Goal: Task Accomplishment & Management: Manage account settings

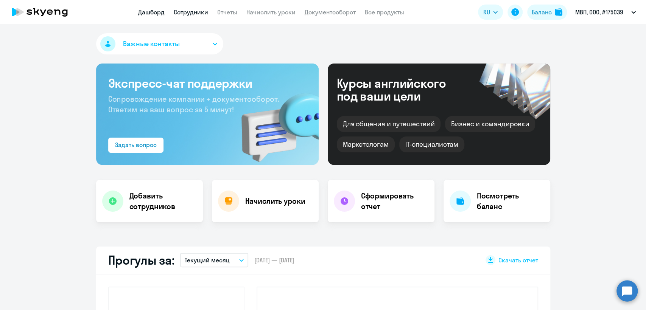
click at [182, 10] on link "Сотрудники" at bounding box center [191, 12] width 34 height 8
select select "30"
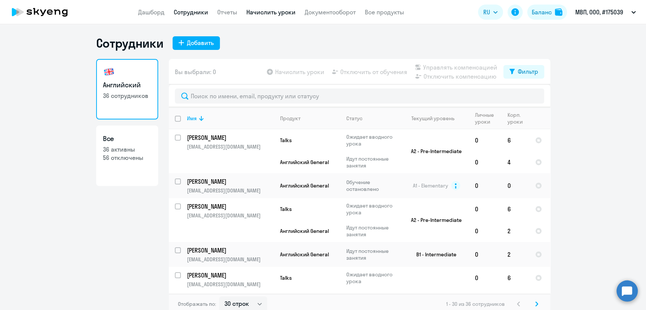
click at [275, 13] on link "Начислить уроки" at bounding box center [270, 12] width 49 height 8
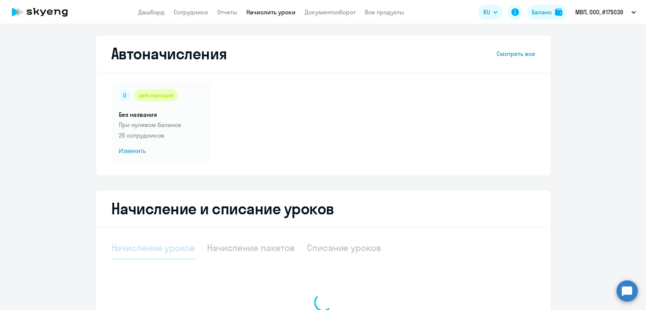
select select "10"
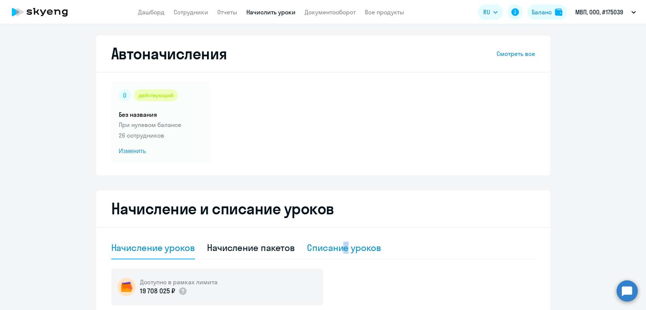
click at [343, 248] on div "Списание уроков" at bounding box center [344, 248] width 74 height 12
select select "10"
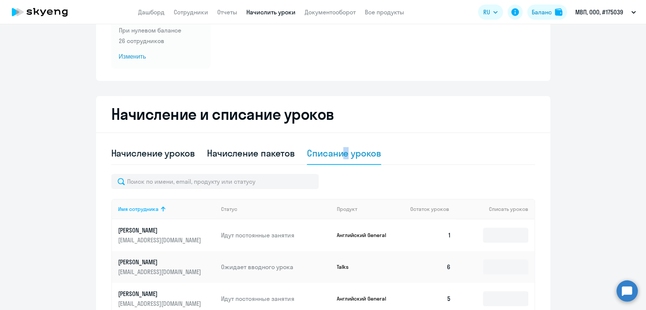
scroll to position [210, 0]
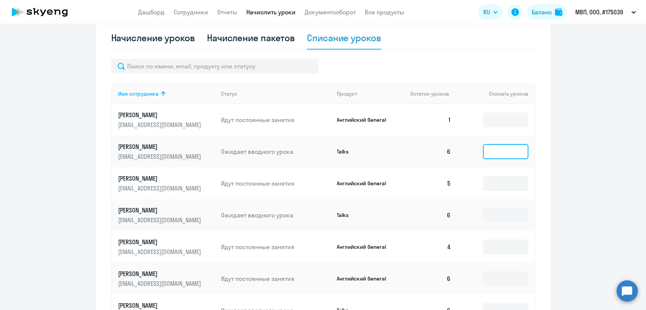
click at [501, 151] on input at bounding box center [505, 151] width 45 height 15
click at [169, 157] on p "[EMAIL_ADDRESS][DOMAIN_NAME]" at bounding box center [160, 156] width 85 height 8
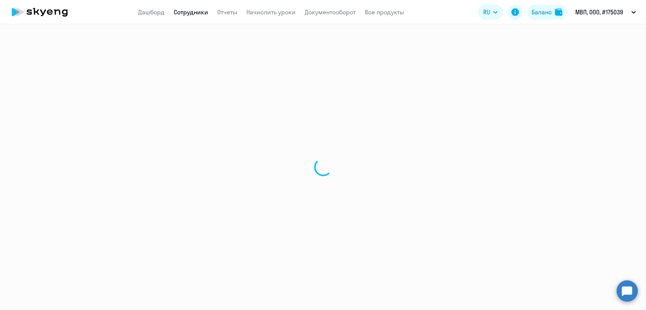
select select "english"
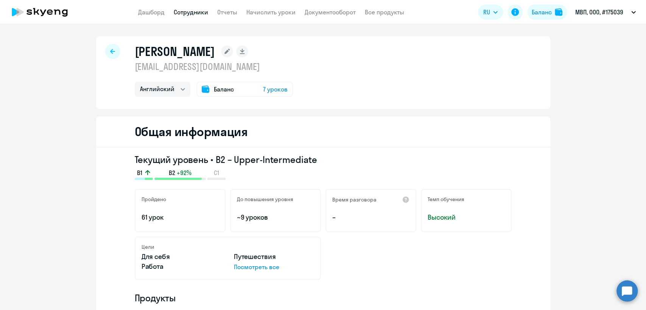
click at [175, 68] on p "[EMAIL_ADDRESS][DOMAIN_NAME]" at bounding box center [214, 67] width 158 height 12
copy p "[EMAIL_ADDRESS][DOMAIN_NAME]"
click at [189, 16] on app-menu-item-link "Сотрудники" at bounding box center [191, 12] width 34 height 9
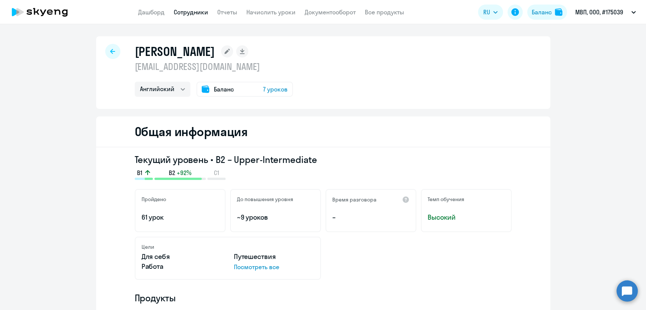
click at [191, 8] on app-menu-item-link "Сотрудники" at bounding box center [191, 12] width 34 height 9
click at [192, 14] on link "Сотрудники" at bounding box center [191, 12] width 34 height 8
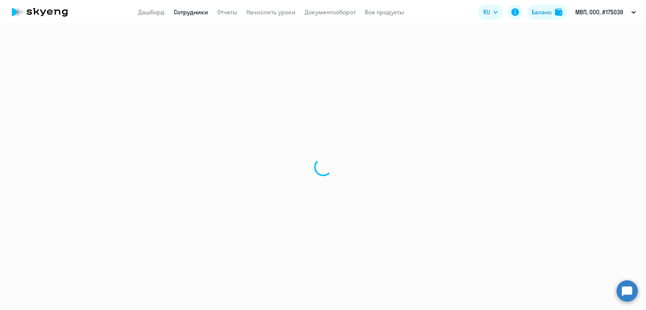
select select "30"
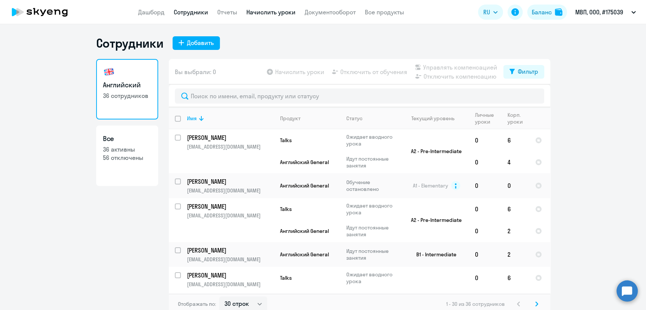
click at [259, 15] on link "Начислить уроки" at bounding box center [270, 12] width 49 height 8
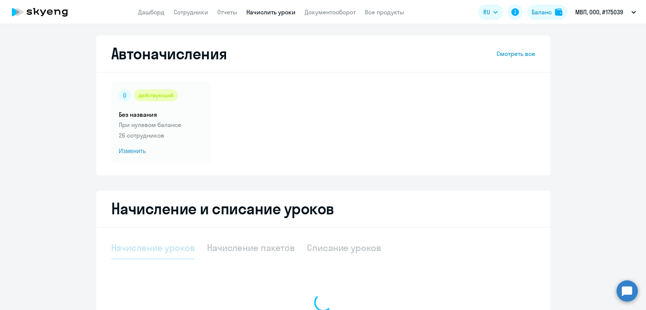
select select "10"
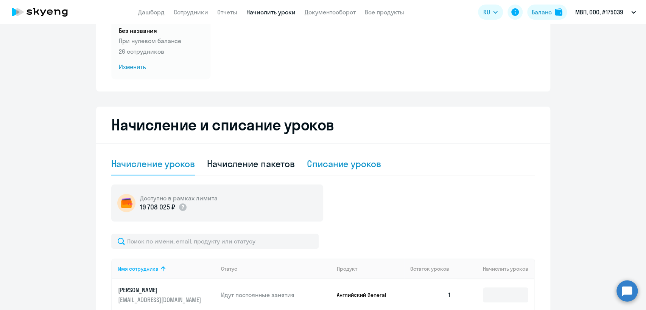
click at [349, 161] on div "Списание уроков" at bounding box center [344, 164] width 74 height 12
select select "10"
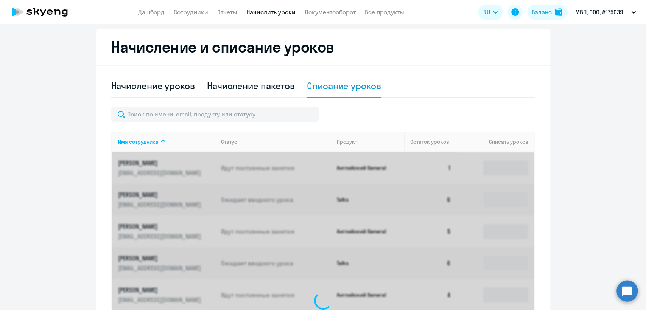
scroll to position [168, 0]
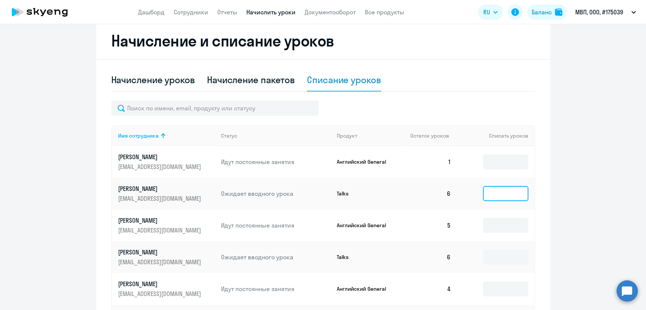
click at [490, 197] on input at bounding box center [505, 193] width 45 height 15
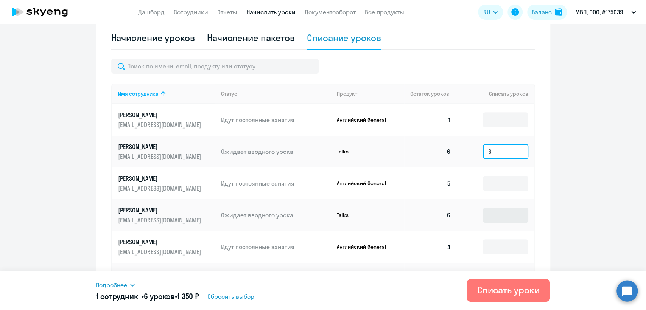
type input "6"
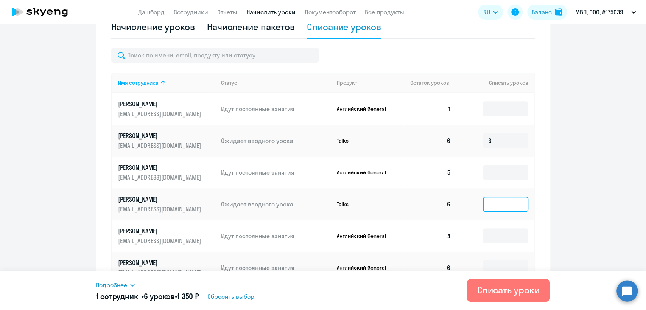
click at [492, 212] on td at bounding box center [494, 204] width 77 height 32
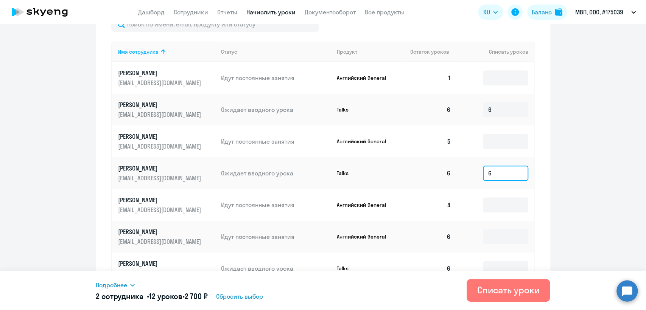
scroll to position [294, 0]
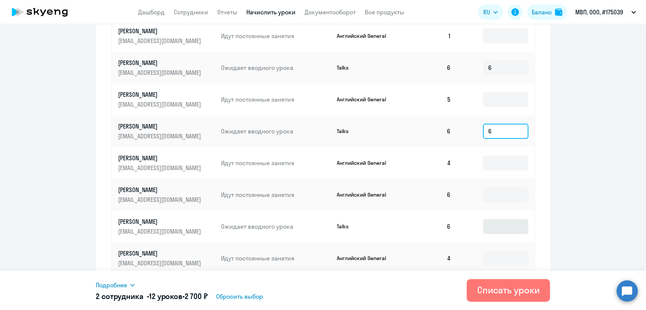
type input "6"
click at [489, 223] on input at bounding box center [505, 226] width 45 height 15
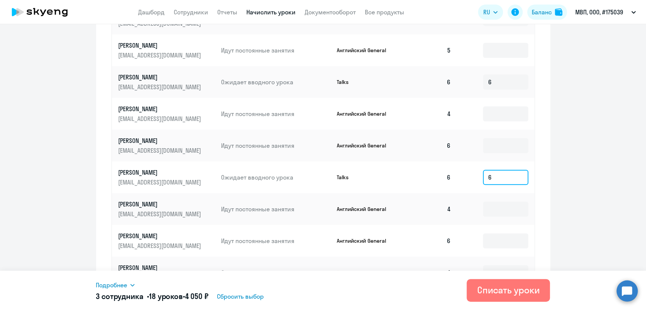
scroll to position [385, 0]
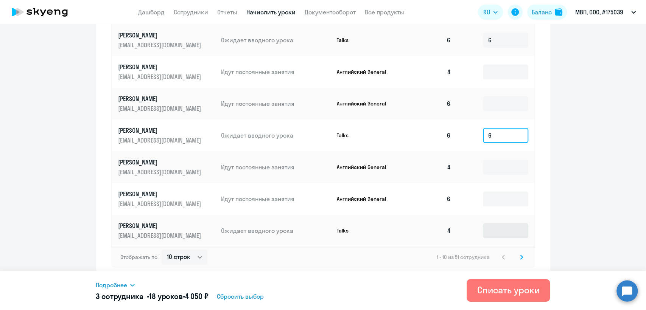
type input "6"
click at [502, 231] on input at bounding box center [505, 230] width 45 height 15
type input "4"
click at [520, 257] on svg-icon at bounding box center [521, 257] width 9 height 9
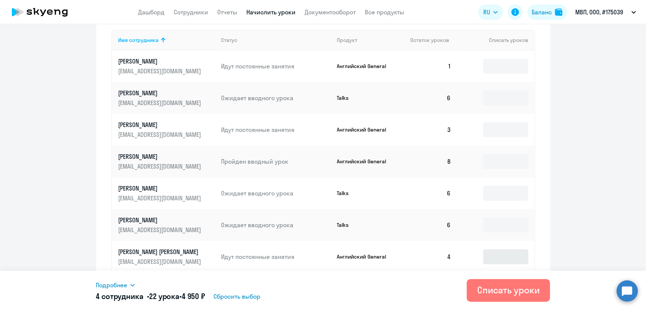
scroll to position [175, 0]
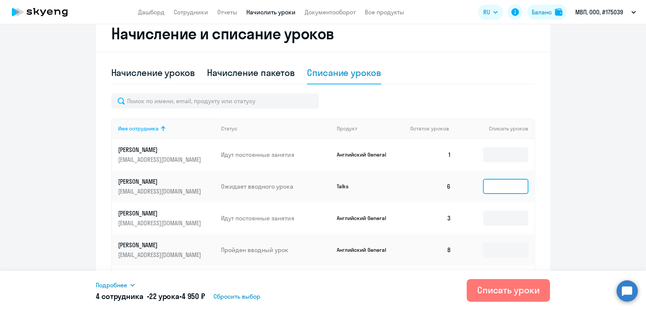
click at [497, 184] on input at bounding box center [505, 186] width 45 height 15
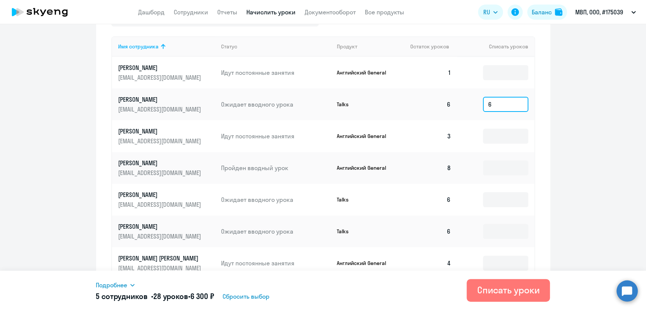
scroll to position [259, 0]
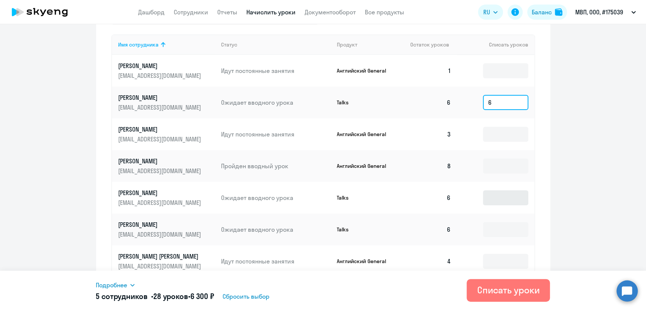
type input "6"
click at [495, 194] on input at bounding box center [505, 197] width 45 height 15
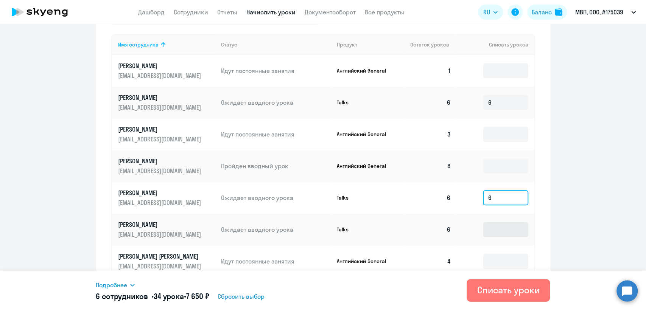
type input "6"
click at [496, 225] on input at bounding box center [505, 229] width 45 height 15
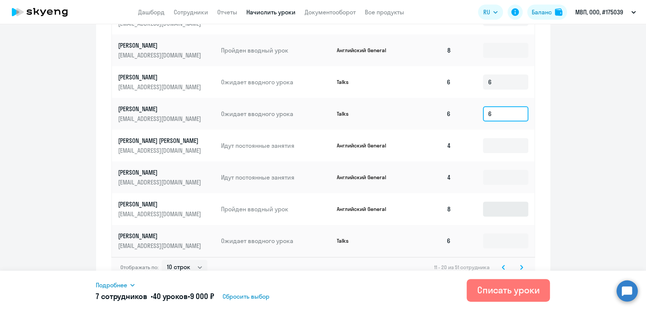
scroll to position [385, 0]
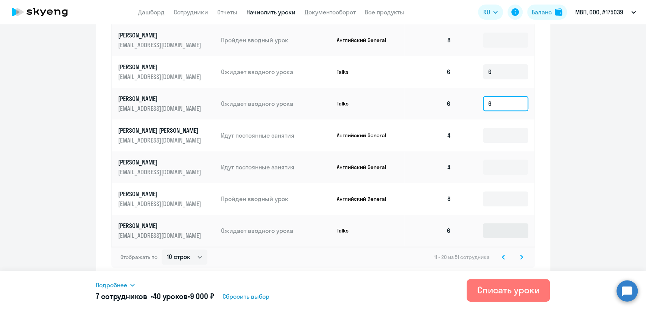
type input "6"
click at [495, 230] on input at bounding box center [505, 230] width 45 height 15
type input "6"
click at [520, 257] on icon at bounding box center [521, 257] width 3 height 5
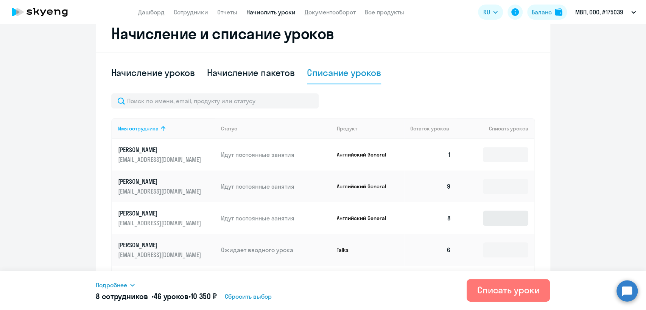
scroll to position [259, 0]
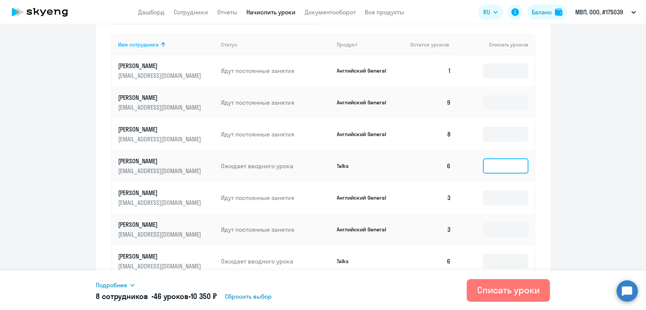
click at [486, 165] on input at bounding box center [505, 165] width 45 height 15
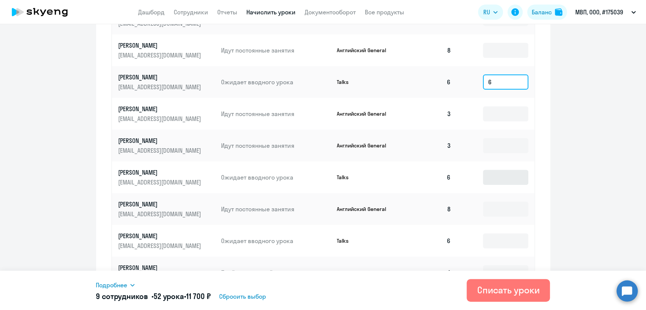
type input "6"
click at [496, 175] on input at bounding box center [505, 177] width 45 height 15
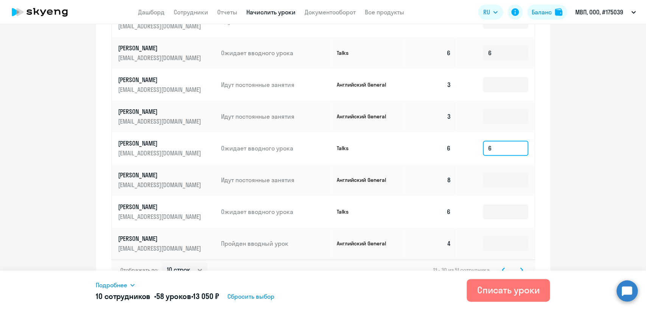
scroll to position [385, 0]
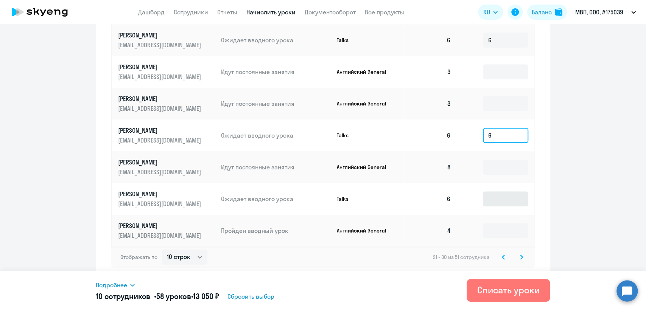
type input "6"
click at [498, 203] on input at bounding box center [505, 198] width 45 height 15
type input "6"
click at [520, 255] on icon at bounding box center [521, 257] width 3 height 5
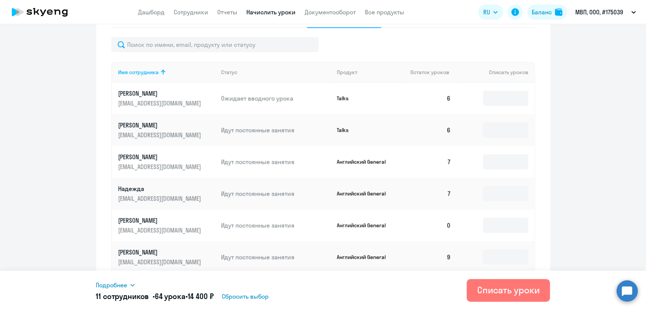
scroll to position [175, 0]
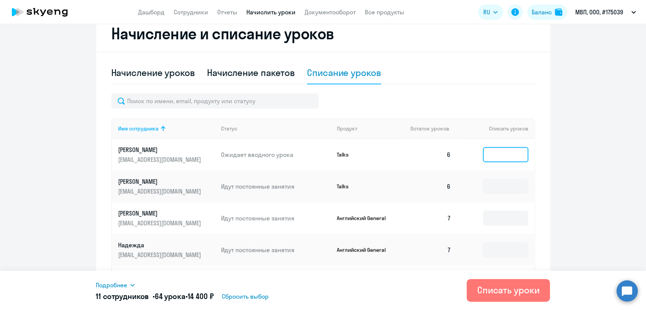
click at [493, 155] on input at bounding box center [505, 154] width 45 height 15
type input "5"
click at [490, 180] on input at bounding box center [505, 186] width 45 height 15
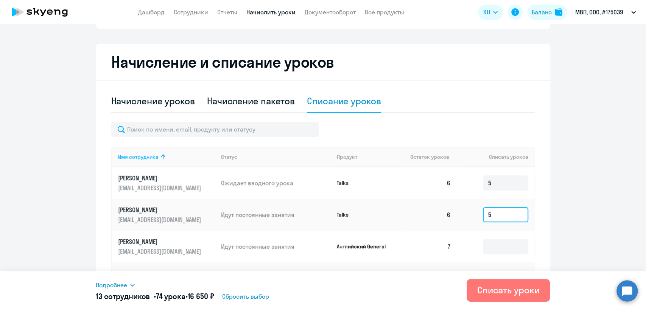
scroll to position [133, 0]
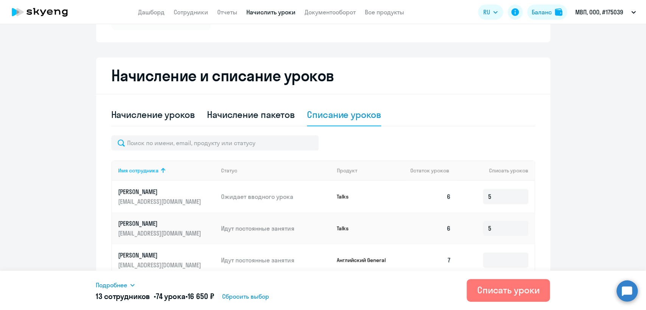
click at [494, 218] on td "5" at bounding box center [494, 229] width 77 height 32
click at [496, 234] on input "5" at bounding box center [505, 228] width 45 height 15
type input "6"
click at [490, 199] on input "5" at bounding box center [505, 196] width 45 height 15
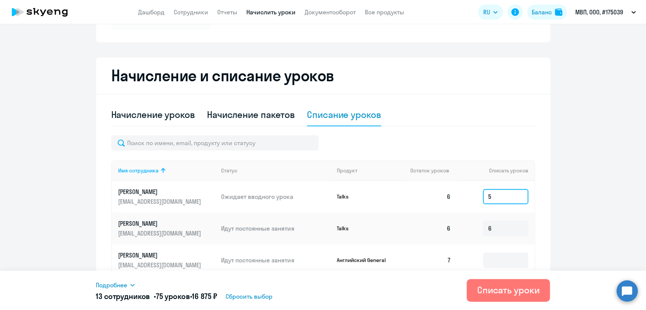
click at [490, 199] on input "5" at bounding box center [505, 196] width 45 height 15
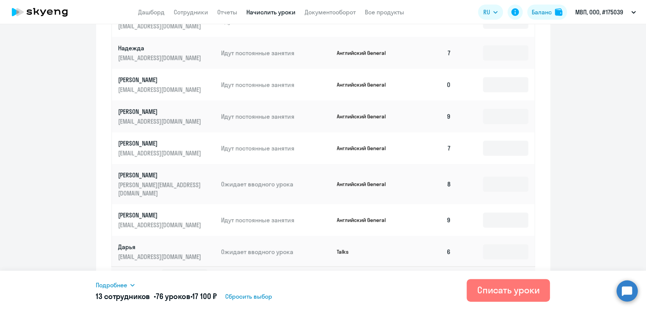
scroll to position [385, 0]
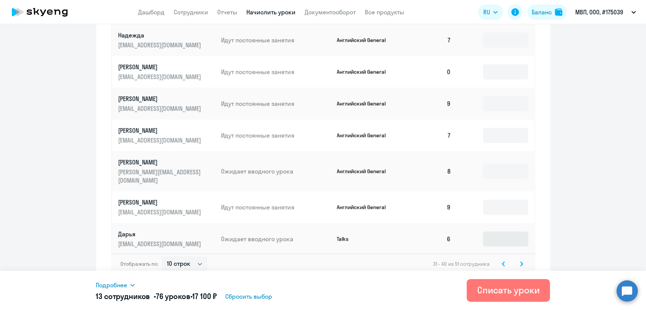
type input "6"
click at [484, 233] on input at bounding box center [505, 238] width 45 height 15
type input "6"
click at [519, 259] on svg-icon at bounding box center [521, 263] width 9 height 9
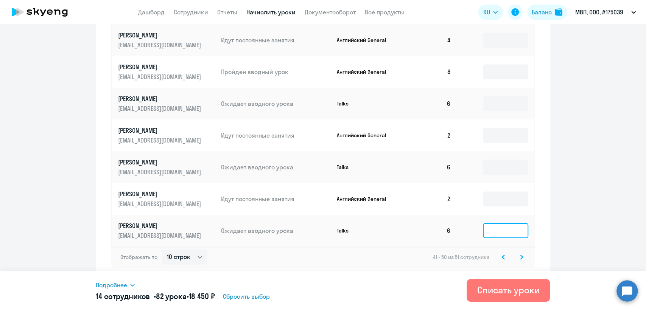
click at [502, 232] on input at bounding box center [505, 230] width 45 height 15
type input "6"
click at [500, 173] on input at bounding box center [505, 167] width 45 height 15
type input "6"
click at [502, 105] on input at bounding box center [505, 103] width 45 height 15
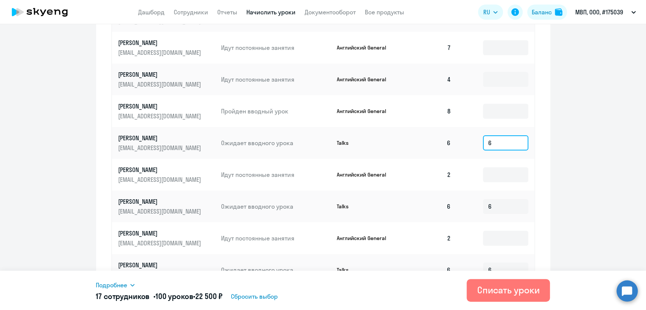
scroll to position [301, 0]
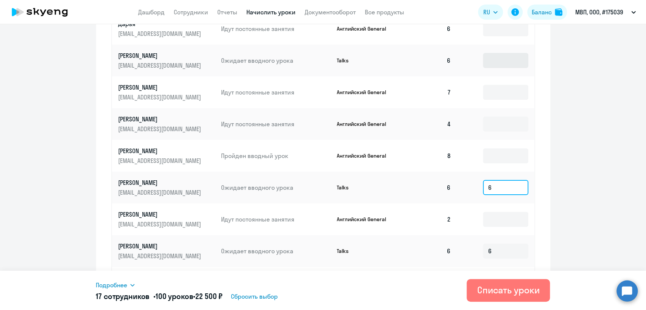
type input "6"
click at [508, 61] on input at bounding box center [505, 60] width 45 height 15
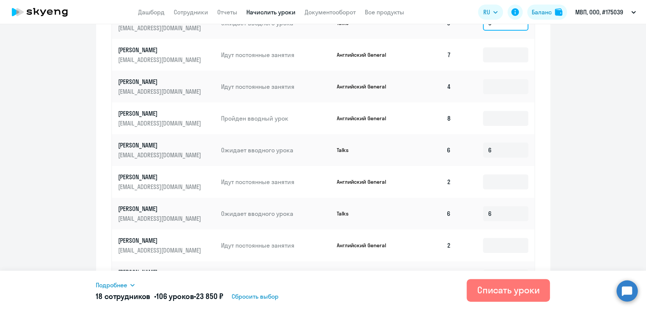
scroll to position [385, 0]
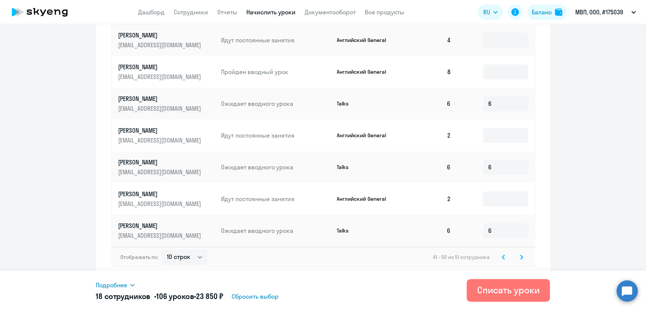
type input "6"
click at [517, 257] on svg-icon at bounding box center [521, 257] width 9 height 9
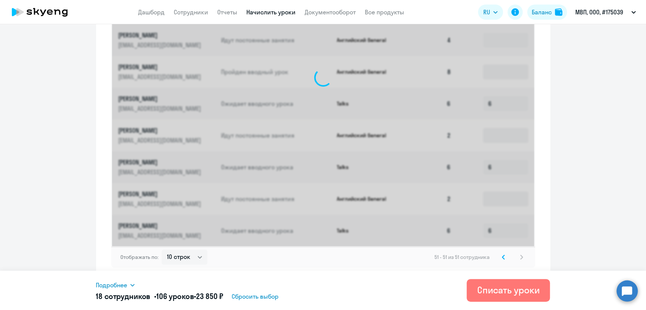
scroll to position [160, 0]
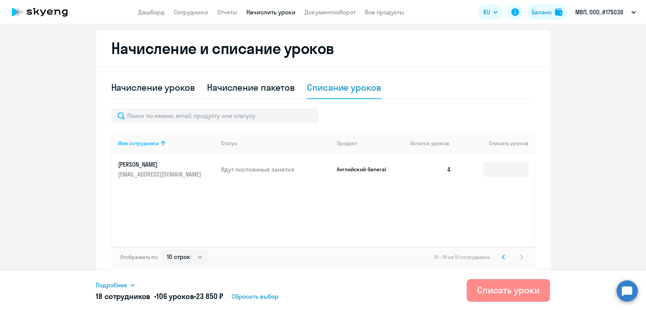
click at [508, 292] on div "Списать уроки" at bounding box center [508, 290] width 62 height 12
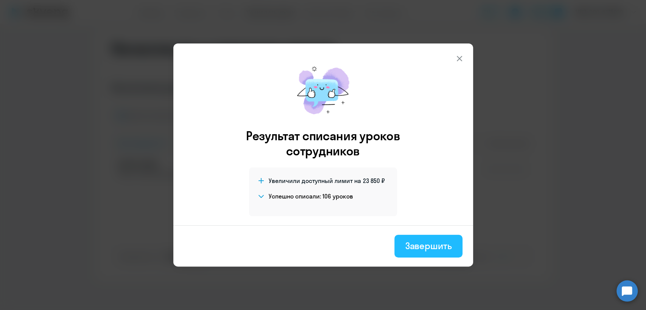
click at [420, 247] on div "Завершить" at bounding box center [428, 246] width 47 height 12
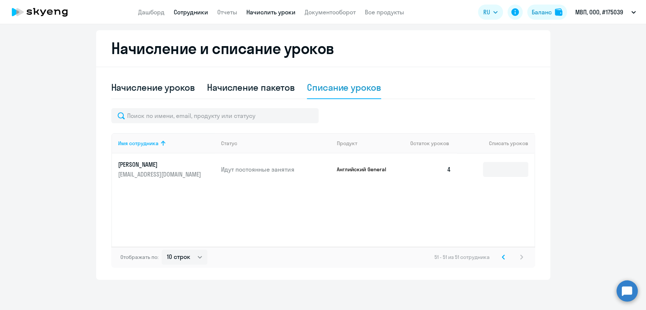
click at [191, 13] on link "Сотрудники" at bounding box center [191, 12] width 34 height 8
select select "30"
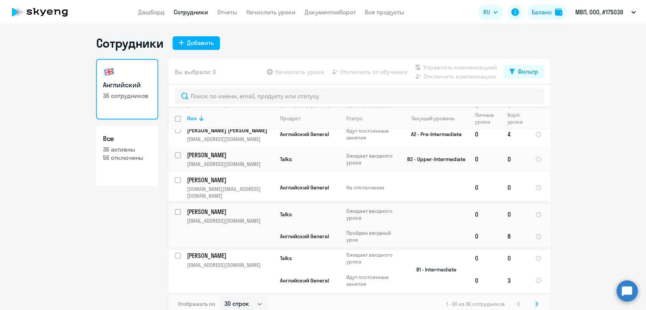
scroll to position [823, 0]
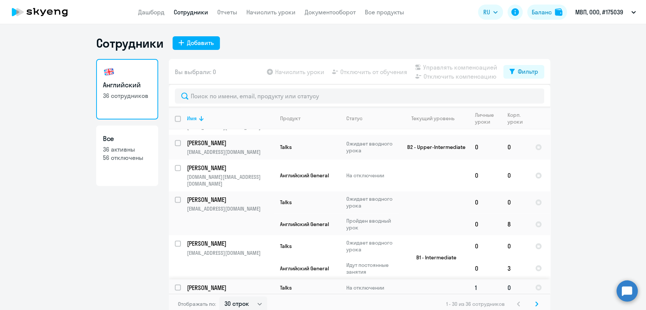
click at [300, 284] on p "Talks" at bounding box center [307, 287] width 54 height 7
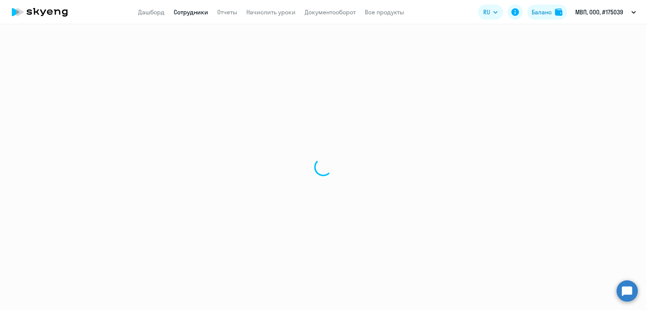
select select "english"
